Goal: Information Seeking & Learning: Learn about a topic

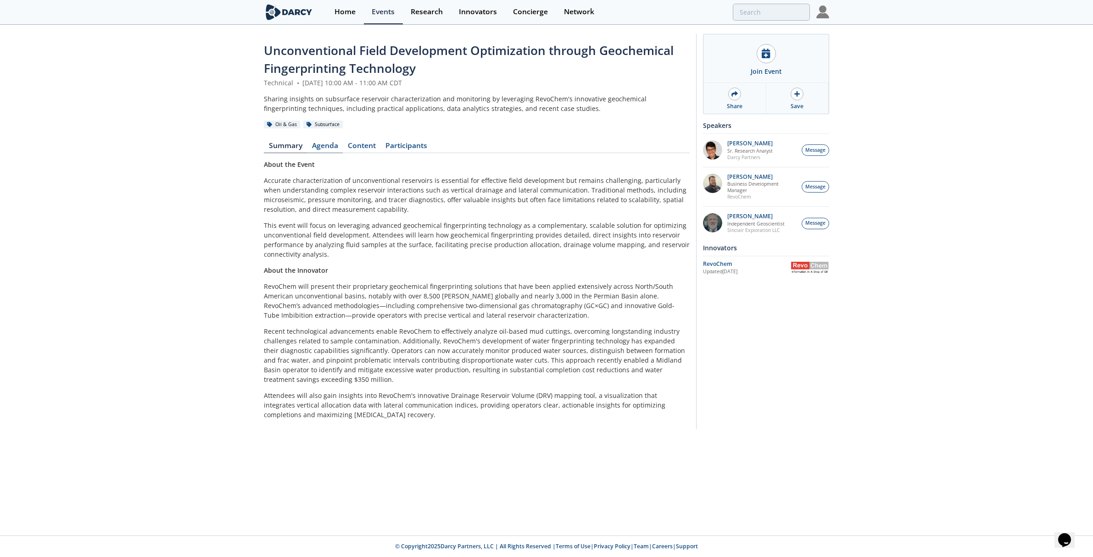
click at [322, 142] on link "Agenda" at bounding box center [325, 147] width 36 height 11
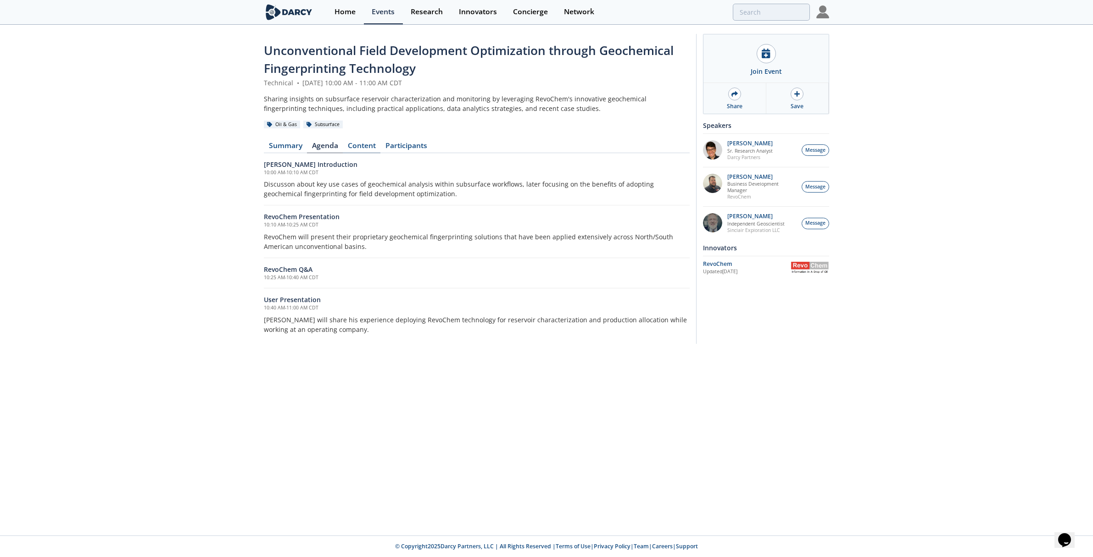
click at [363, 145] on link "Content" at bounding box center [362, 147] width 38 height 11
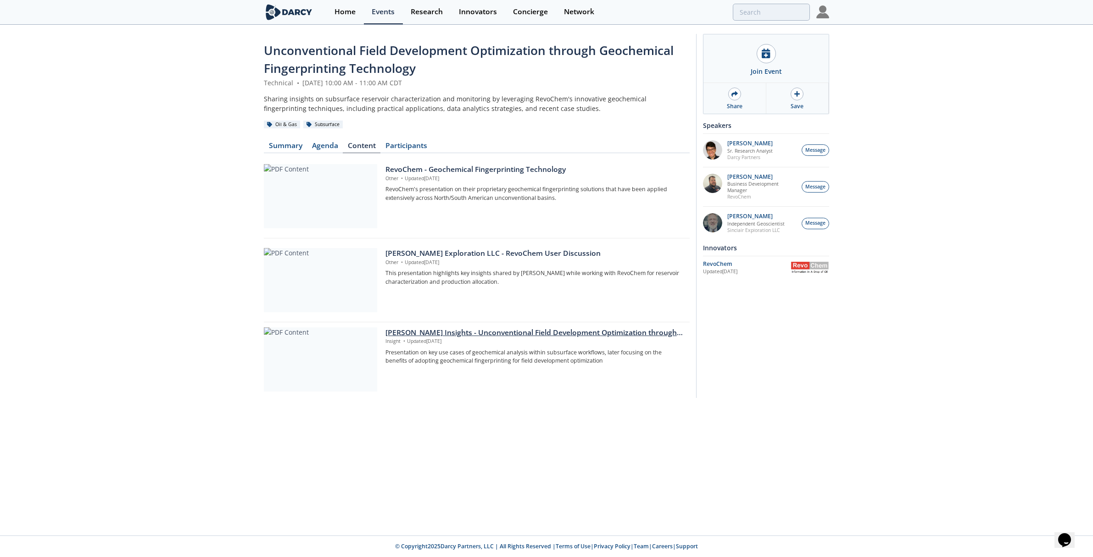
drag, startPoint x: 445, startPoint y: 167, endPoint x: 496, endPoint y: 331, distance: 171.5
click at [527, 333] on div "[PERSON_NAME] Insights - Unconventional Field Development Optimization through …" at bounding box center [534, 333] width 298 height 11
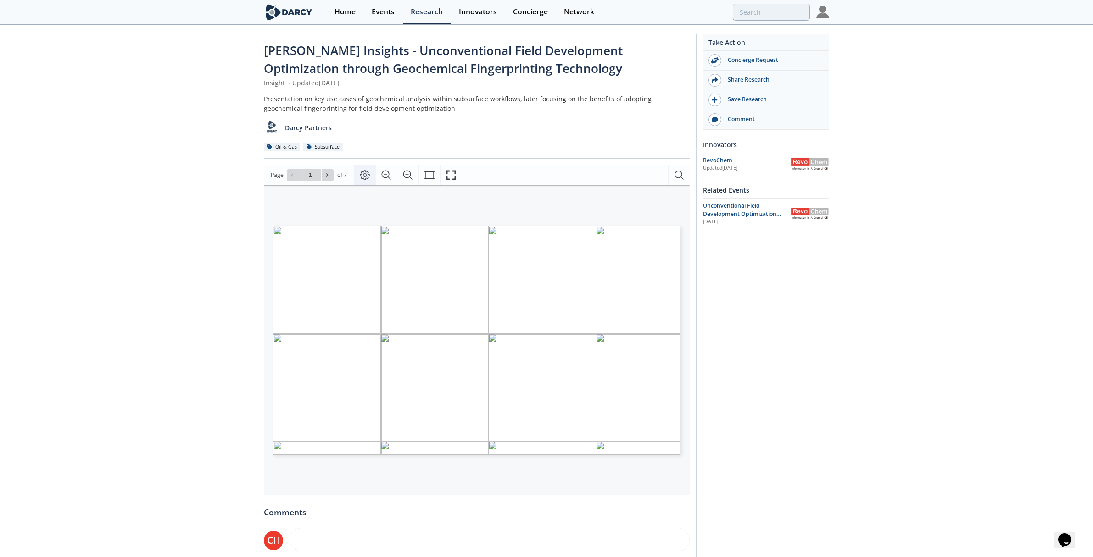
click at [365, 175] on icon "Page Layout" at bounding box center [364, 175] width 11 height 11
click at [855, 335] on div "[PERSON_NAME] Insights - Unconventional Field Development Optimization through …" at bounding box center [543, 363] width 1086 height 675
